Goal: Task Accomplishment & Management: Manage account settings

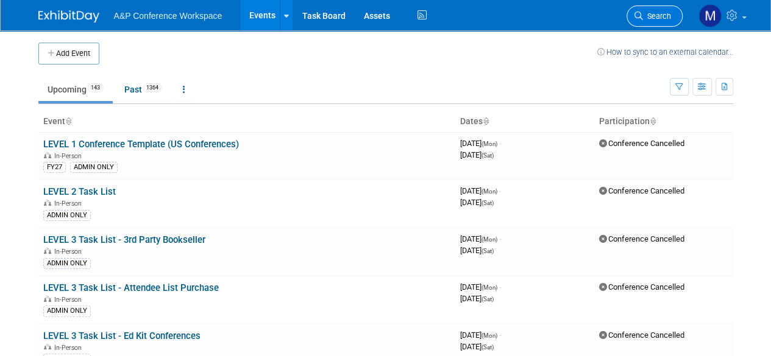
click at [664, 13] on span "Search" at bounding box center [657, 16] width 28 height 9
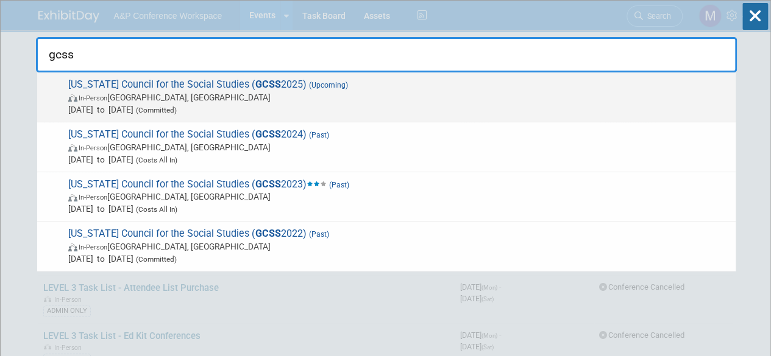
type input "gcss"
click at [149, 81] on span "[US_STATE] Council for the Social Studies ( GCSS 2025) (Upcoming) In-Person [GE…" at bounding box center [397, 97] width 665 height 37
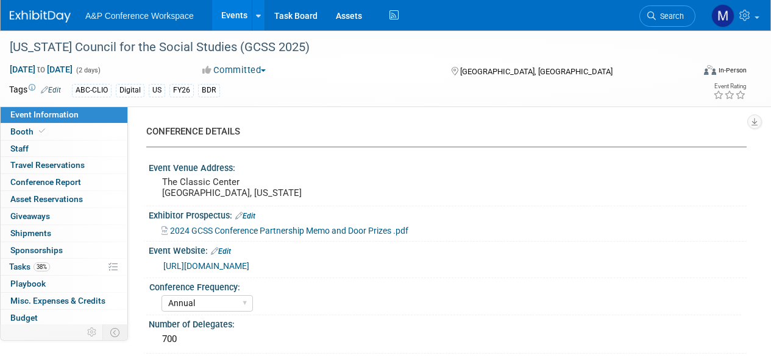
select select "Annual"
select select "Level 2"
select select "In-Person Booth"
select select "Schools"
select select "Bloomsbury Digital Resources"
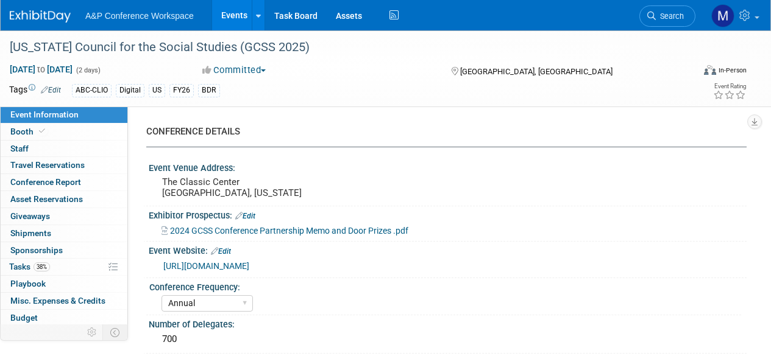
select select "[PERSON_NAME]"
select select "BDR Product Awareness and Trial Generation​"
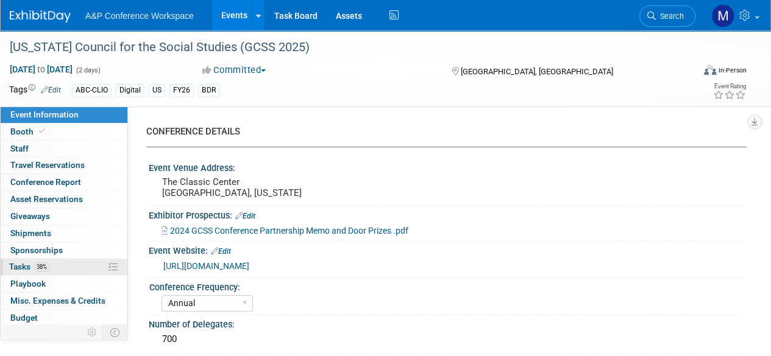
click at [21, 267] on span "Tasks 38%" at bounding box center [29, 267] width 41 height 10
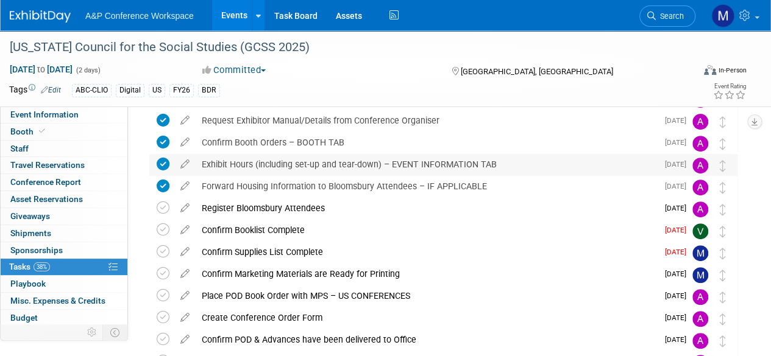
scroll to position [183, 0]
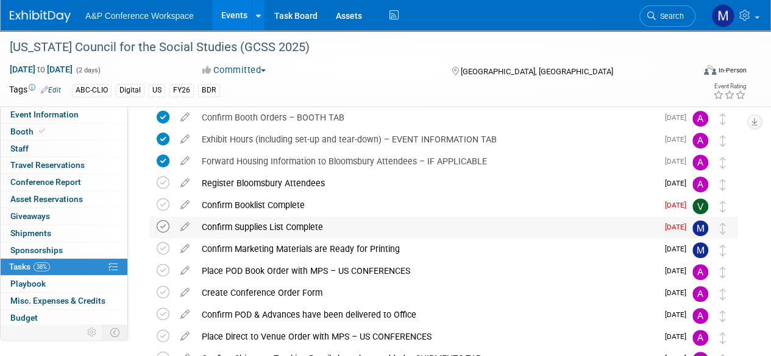
click at [160, 225] on icon at bounding box center [163, 227] width 13 height 13
click at [249, 222] on div "Confirm Supplies List Complete" at bounding box center [427, 227] width 462 height 21
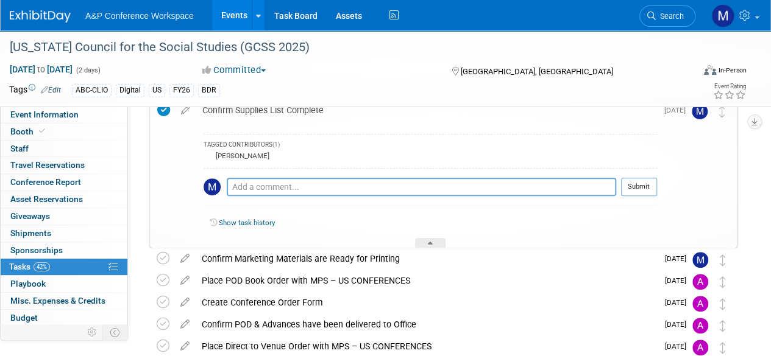
scroll to position [305, 0]
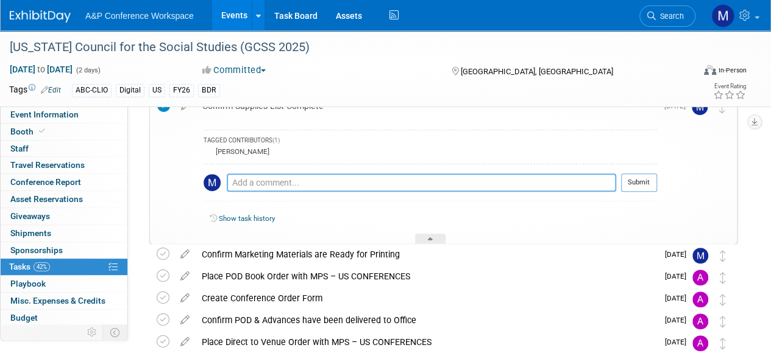
click at [265, 182] on textarea at bounding box center [421, 183] width 389 height 18
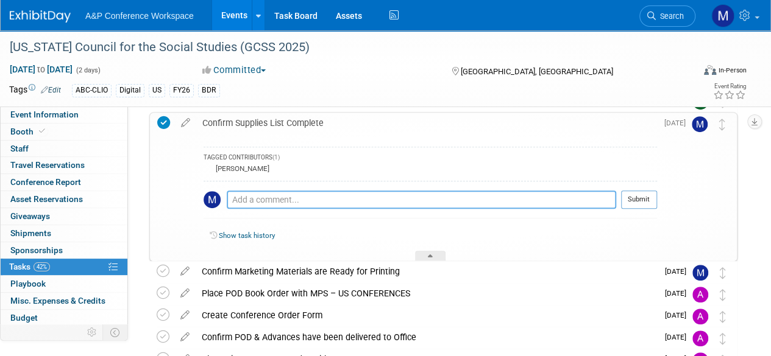
scroll to position [244, 0]
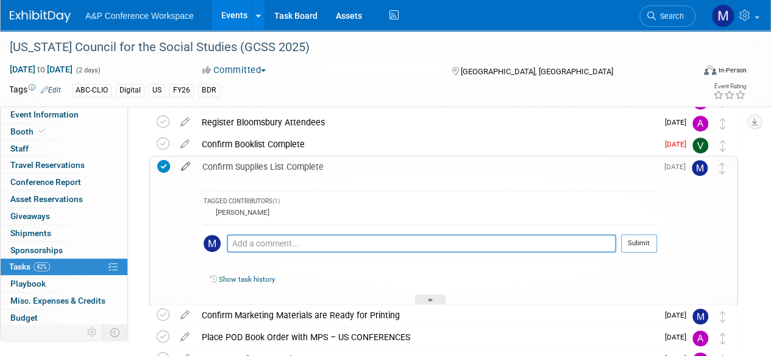
click at [188, 163] on icon at bounding box center [185, 164] width 21 height 15
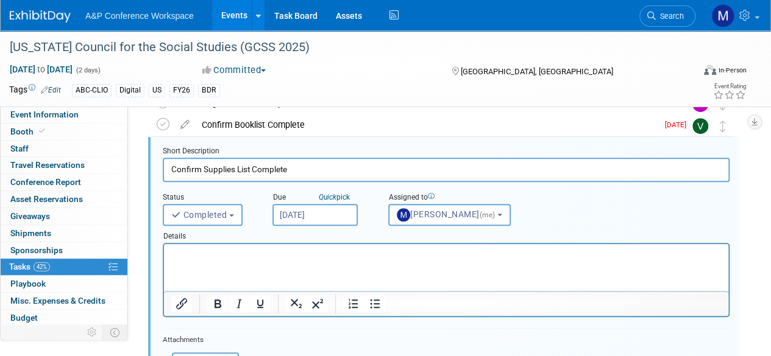
scroll to position [282, 0]
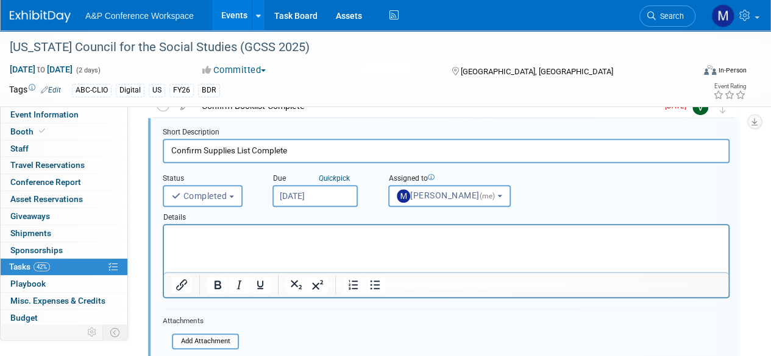
click at [242, 242] on html at bounding box center [446, 233] width 564 height 16
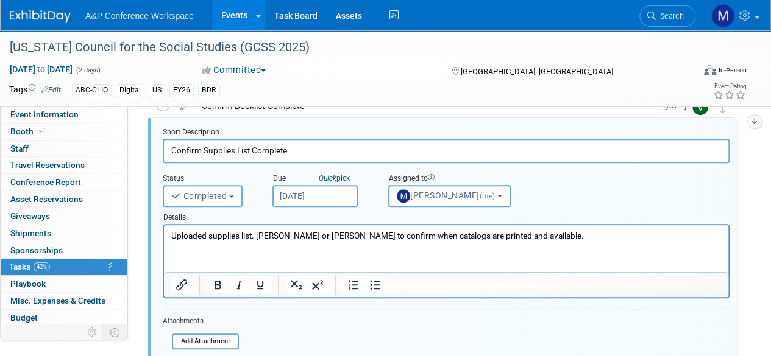
click at [392, 239] on p "Uploaded supplies list. Veronica or Rosalie to confirm when catalogs are printe…" at bounding box center [446, 236] width 550 height 12
click at [575, 236] on p "Uploaded supplies list. Veronica or Rosalie to confirm when reference catalogs …" at bounding box center [446, 236] width 550 height 12
click at [216, 334] on div "Add Attachment" at bounding box center [205, 342] width 67 height 16
click at [212, 342] on input "file" at bounding box center [175, 341] width 124 height 13
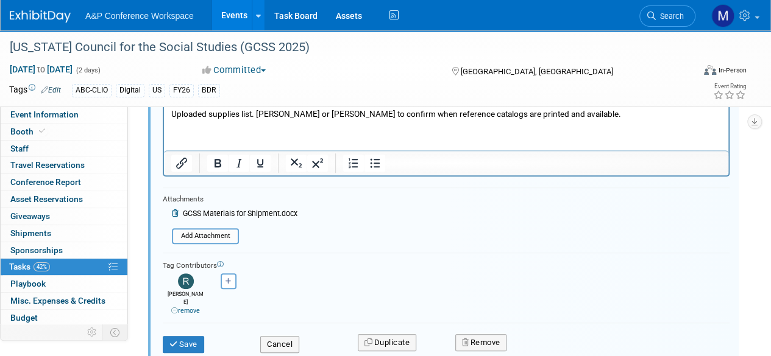
scroll to position [465, 0]
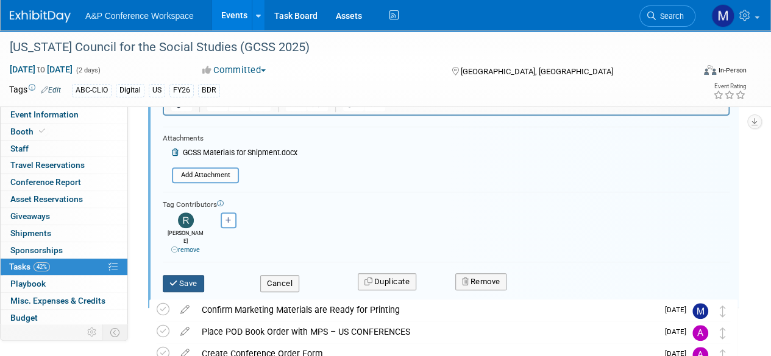
click at [186, 275] on button "Save" at bounding box center [183, 283] width 41 height 17
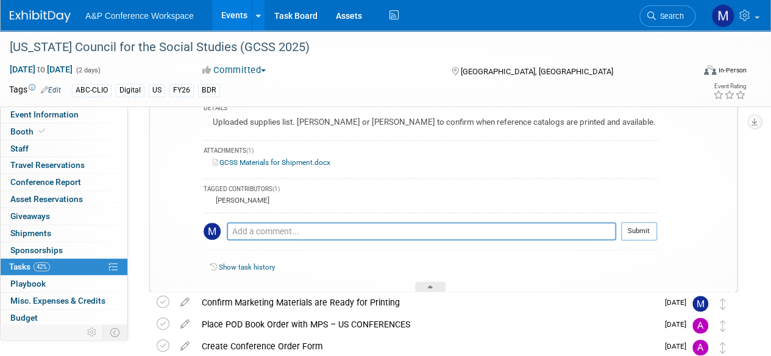
scroll to position [343, 0]
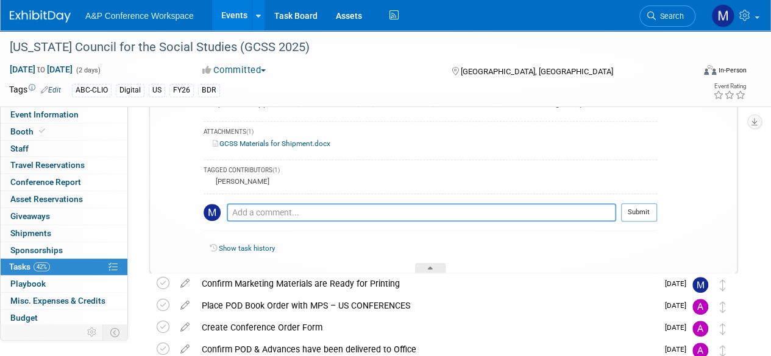
click at [377, 180] on div "Rosalie Love" at bounding box center [430, 182] width 453 height 10
click at [423, 263] on div at bounding box center [430, 268] width 30 height 10
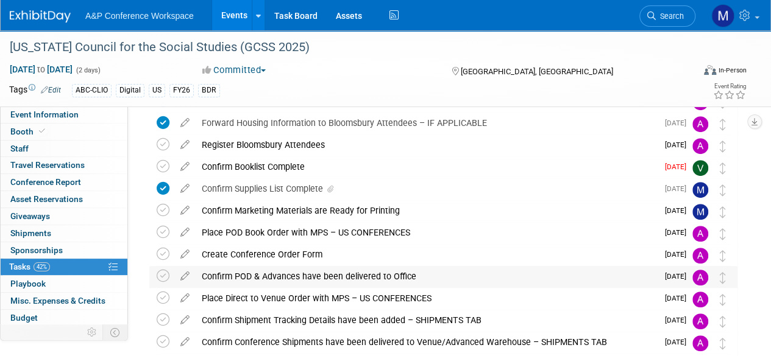
scroll to position [99, 0]
